Goal: Learn about a topic: Learn about a topic

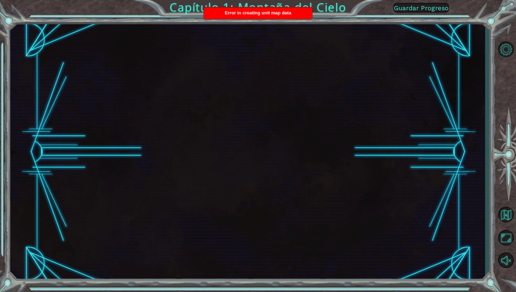
click at [399, 5] on span "Guardar Progreso" at bounding box center [421, 7] width 55 height 7
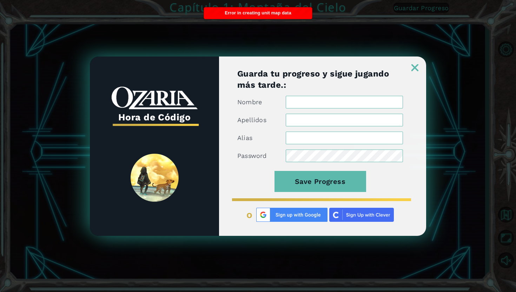
type input "AL07158737@tecmilenio.mx"
click at [416, 67] on img at bounding box center [414, 67] width 7 height 7
